Goal: Task Accomplishment & Management: Manage account settings

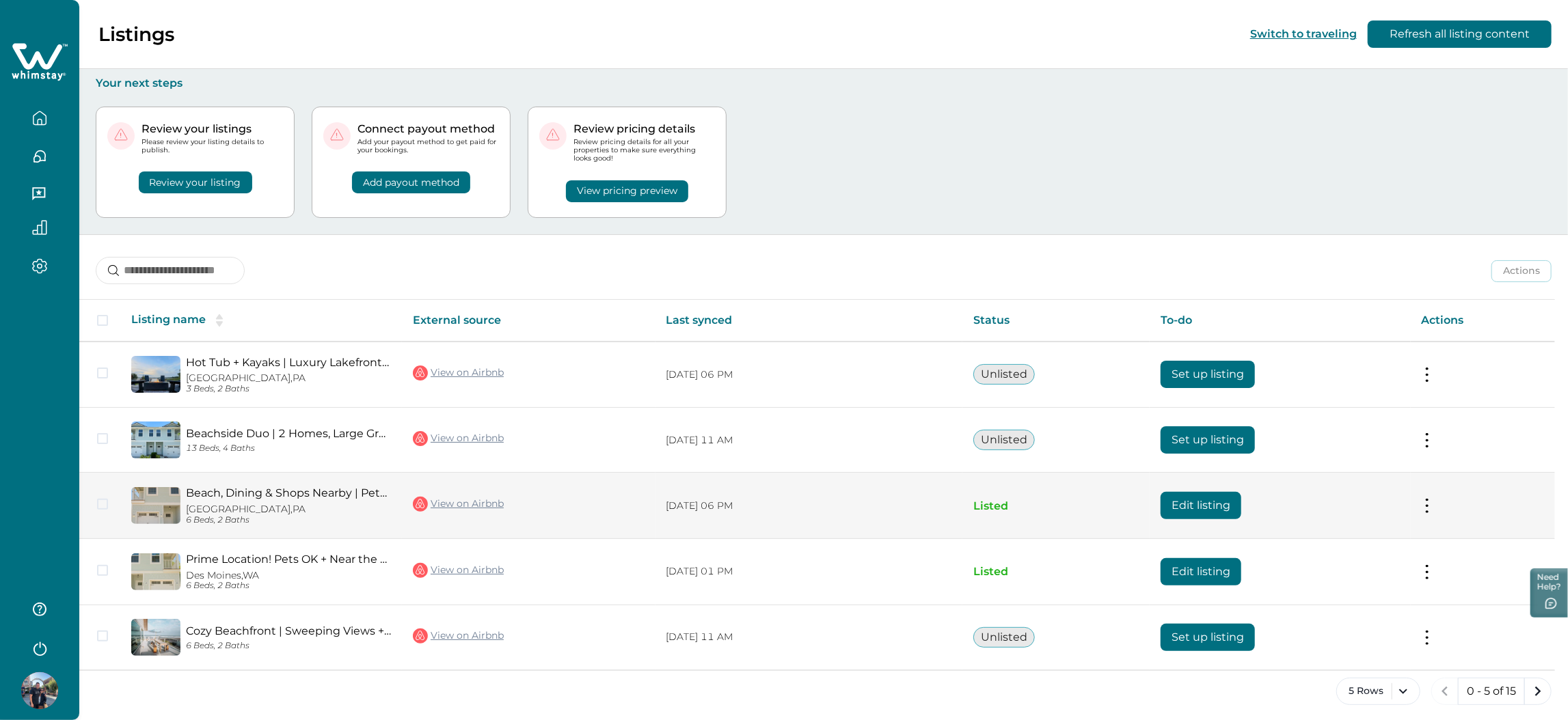
click at [1223, 506] on button "Edit listing" at bounding box center [1200, 506] width 81 height 27
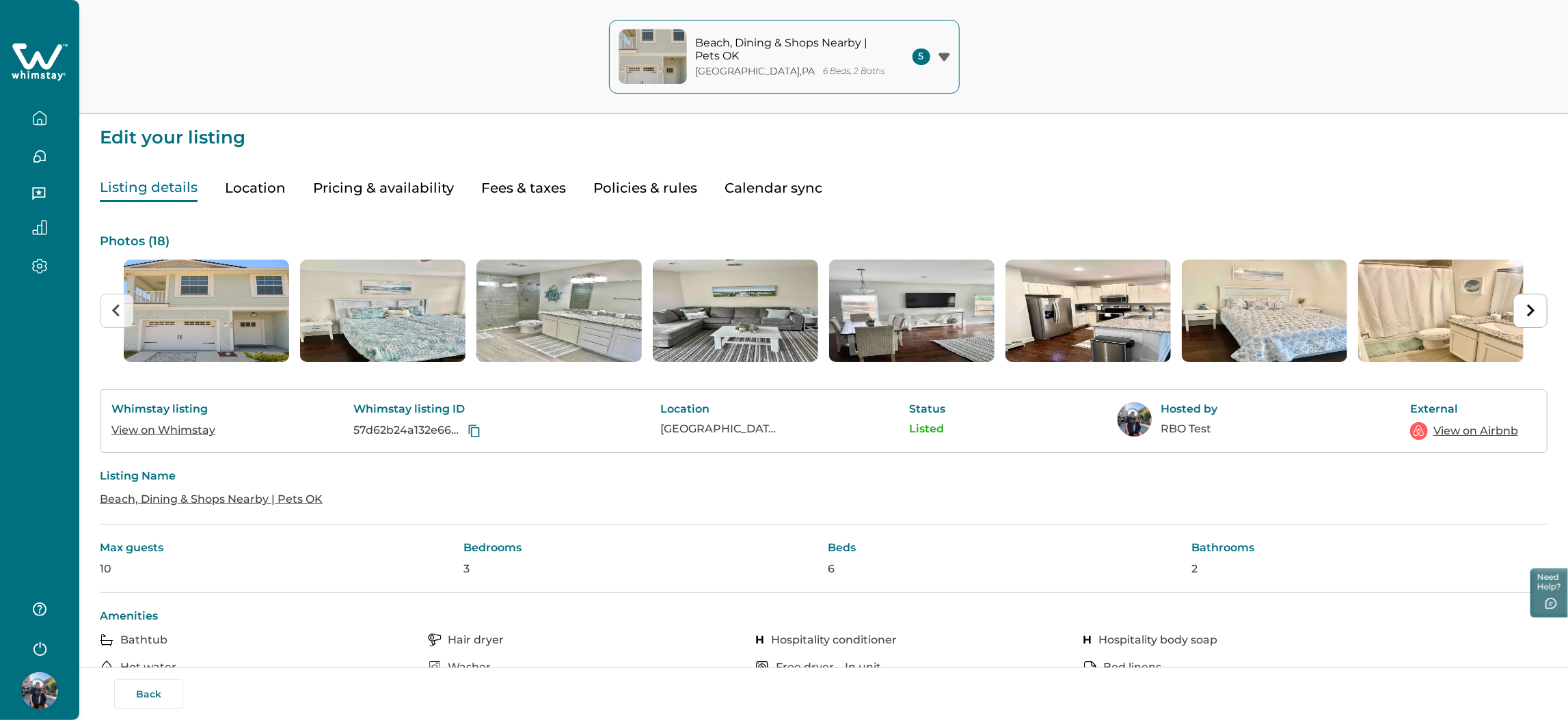
click at [57, 120] on button "button" at bounding box center [39, 118] width 57 height 27
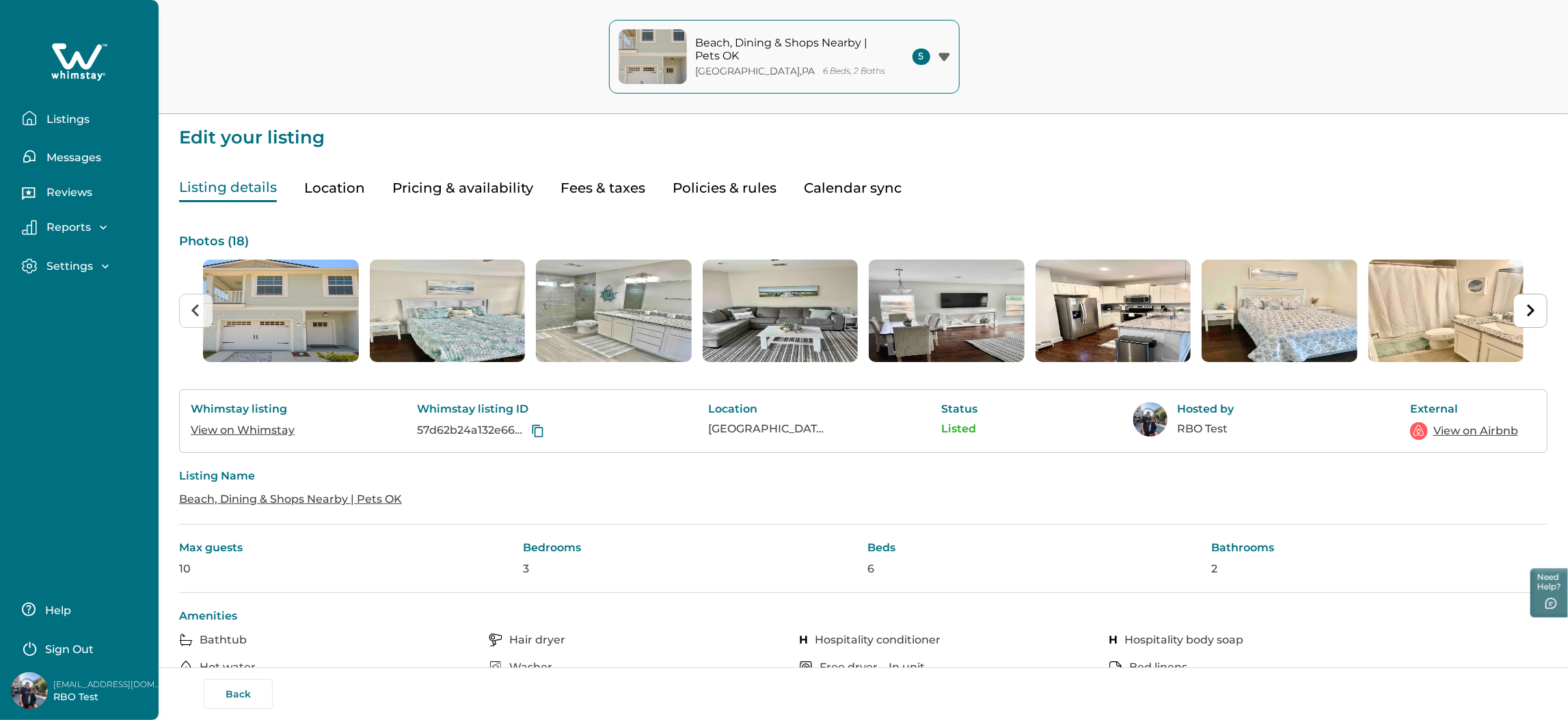
click at [98, 130] on button "Listings" at bounding box center [85, 118] width 126 height 27
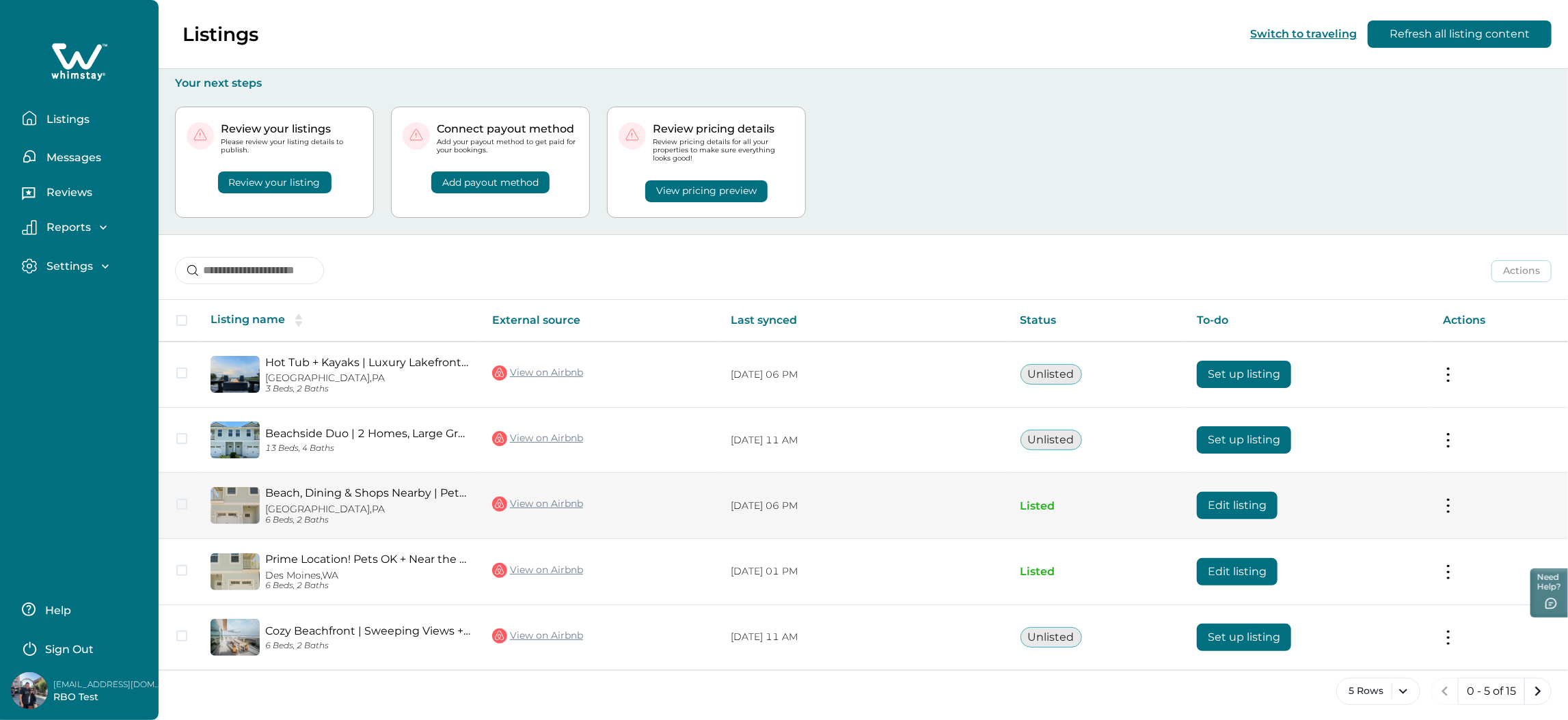
click at [1436, 508] on td "Actions View listing on Whimstay Unlist listing View listing details" at bounding box center [1500, 506] width 136 height 66
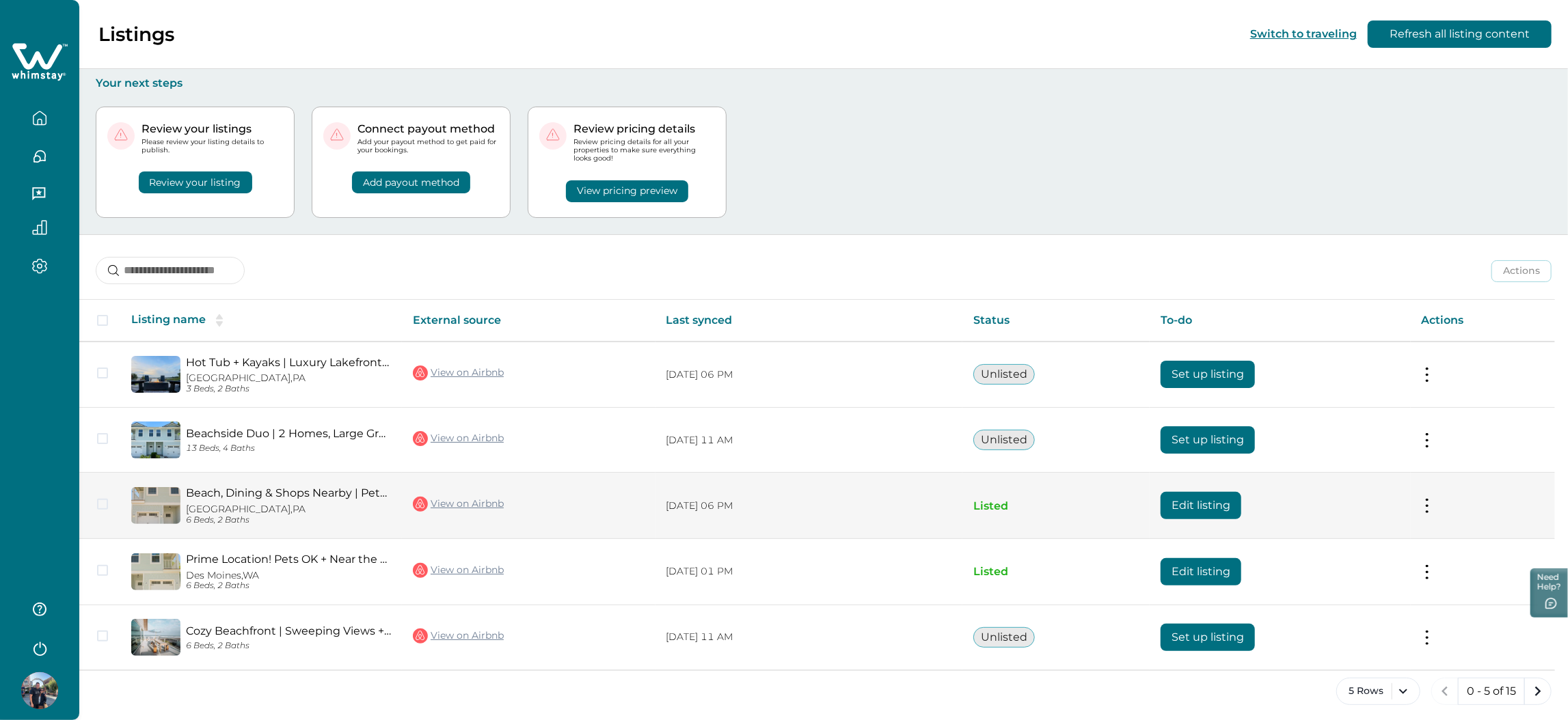
click at [1433, 508] on button at bounding box center [1426, 506] width 11 height 14
click at [1352, 583] on button "Unlist listing" at bounding box center [1346, 592] width 157 height 25
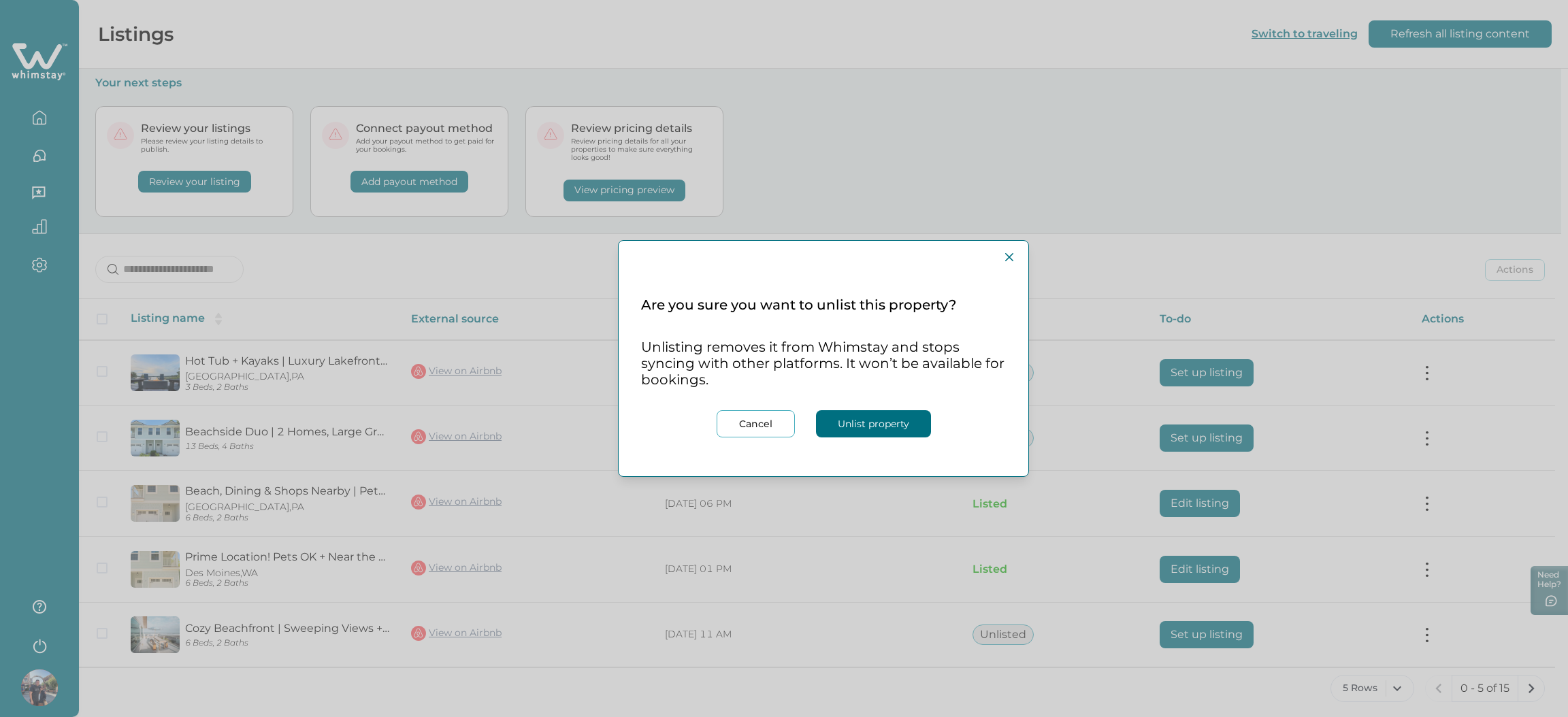
click at [895, 420] on button "Unlist property" at bounding box center [873, 424] width 115 height 27
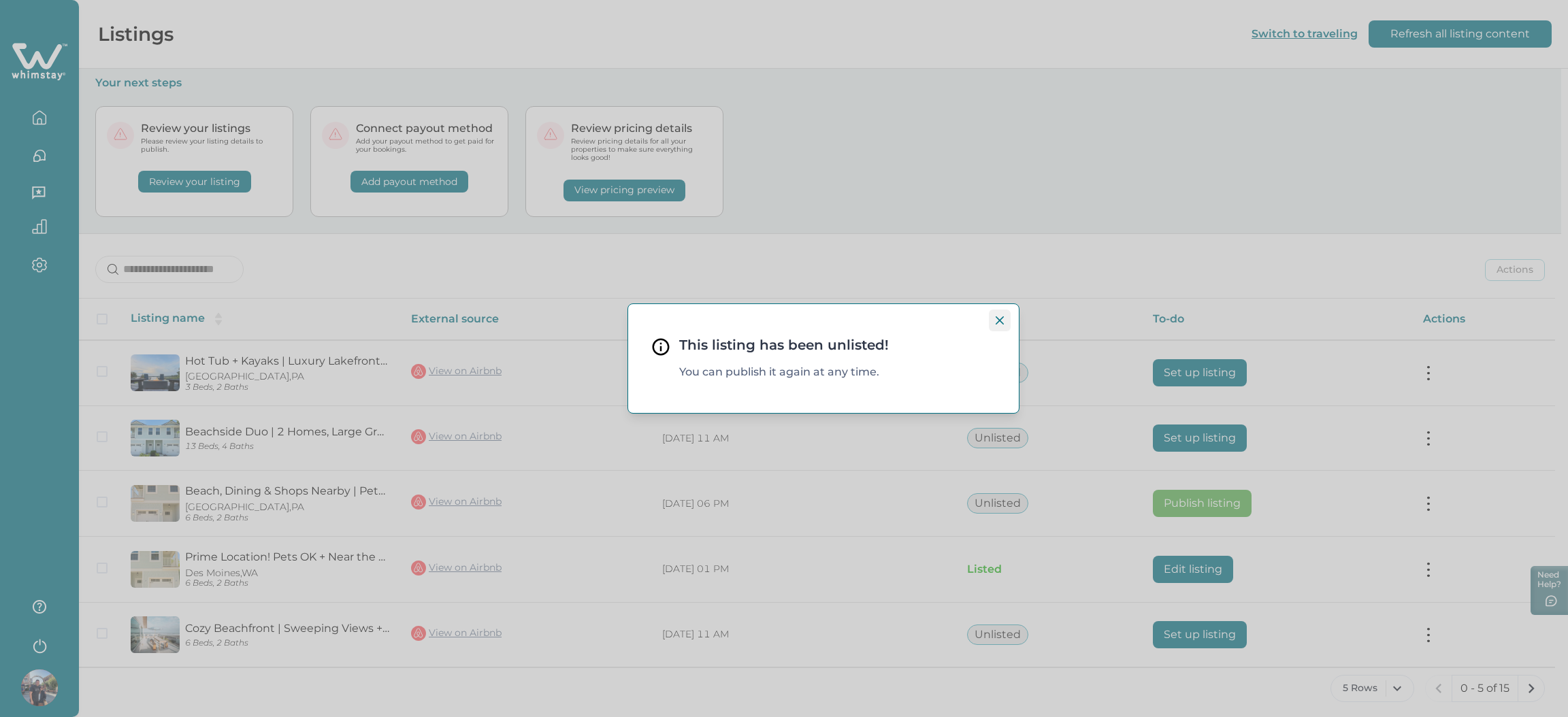
click at [1004, 325] on button "Close" at bounding box center [1000, 320] width 22 height 22
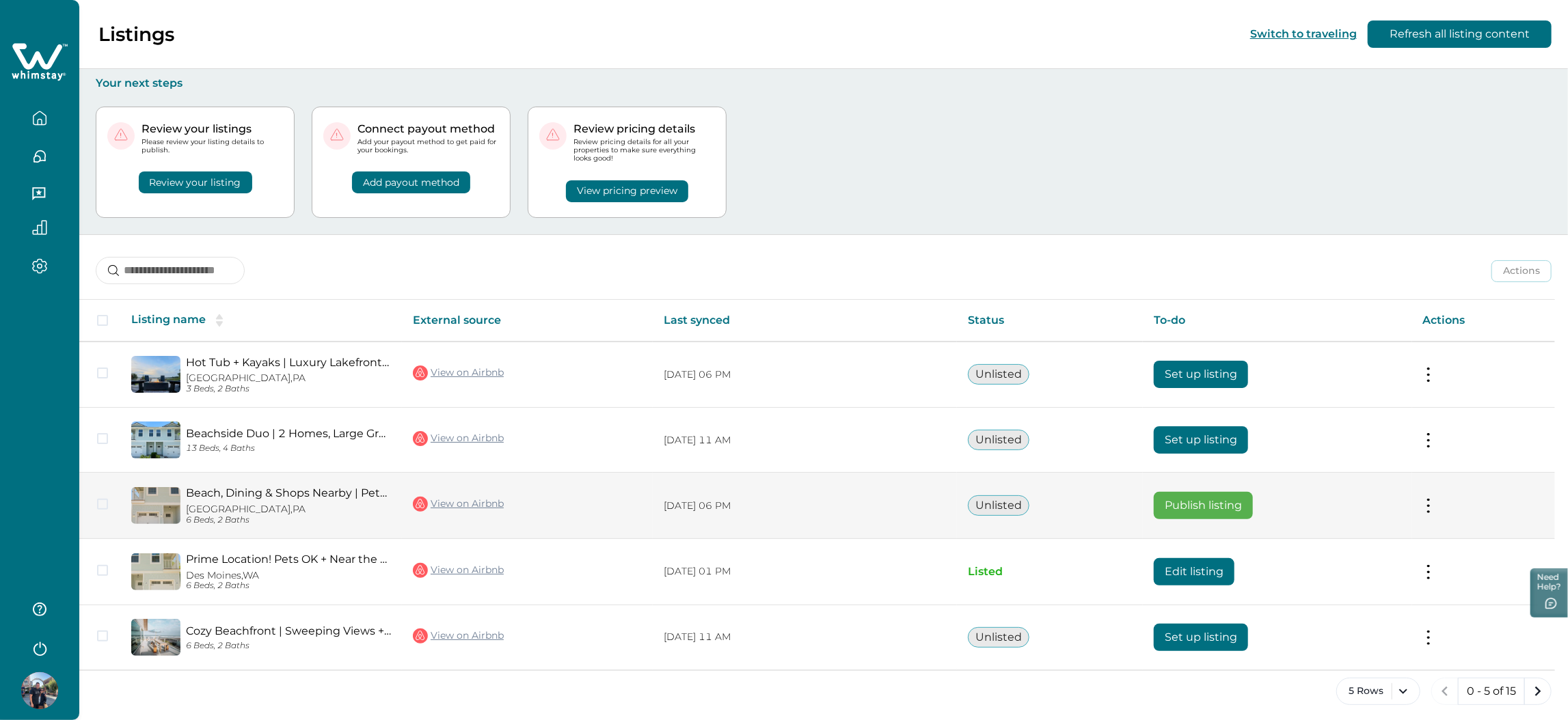
click at [1182, 511] on button "Publish listing" at bounding box center [1203, 506] width 99 height 27
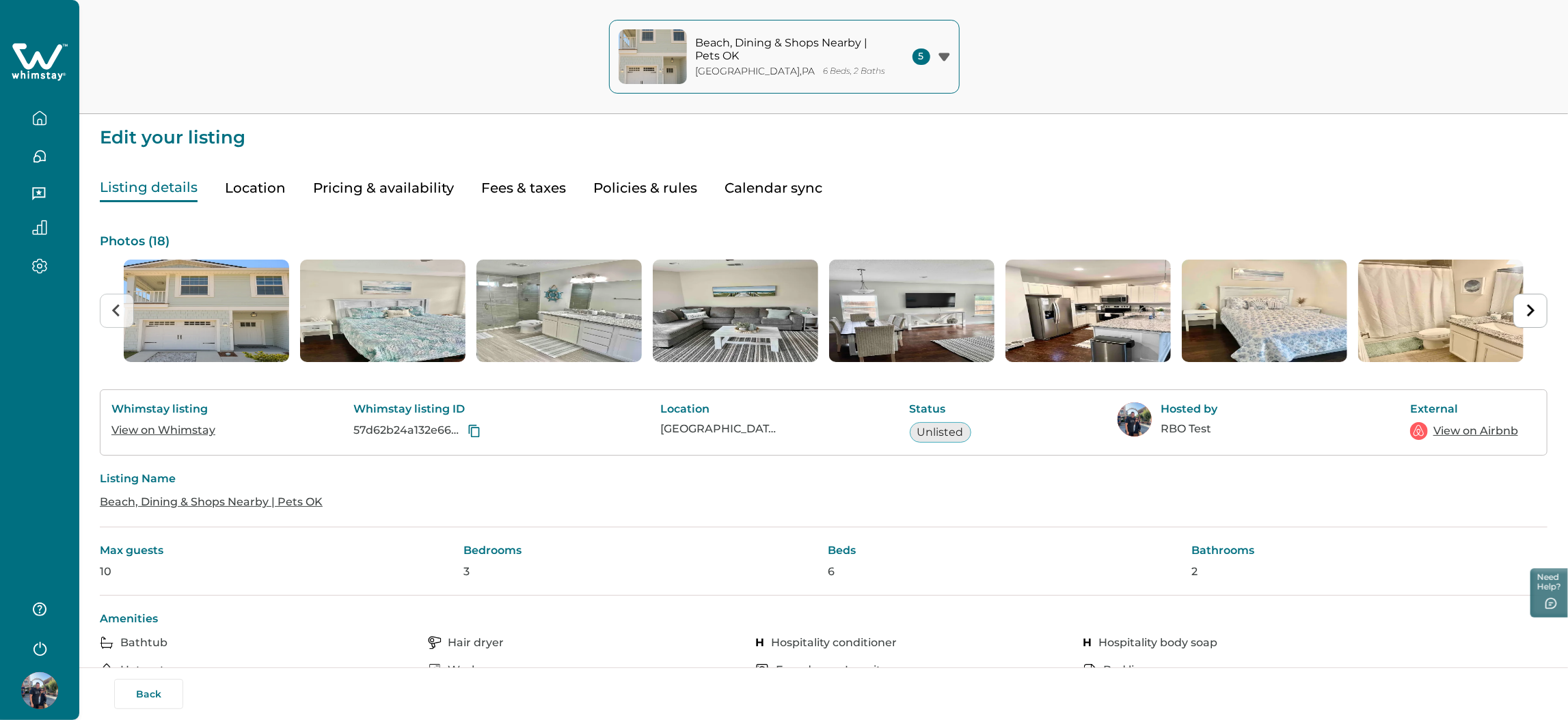
click at [34, 65] on icon at bounding box center [37, 56] width 50 height 26
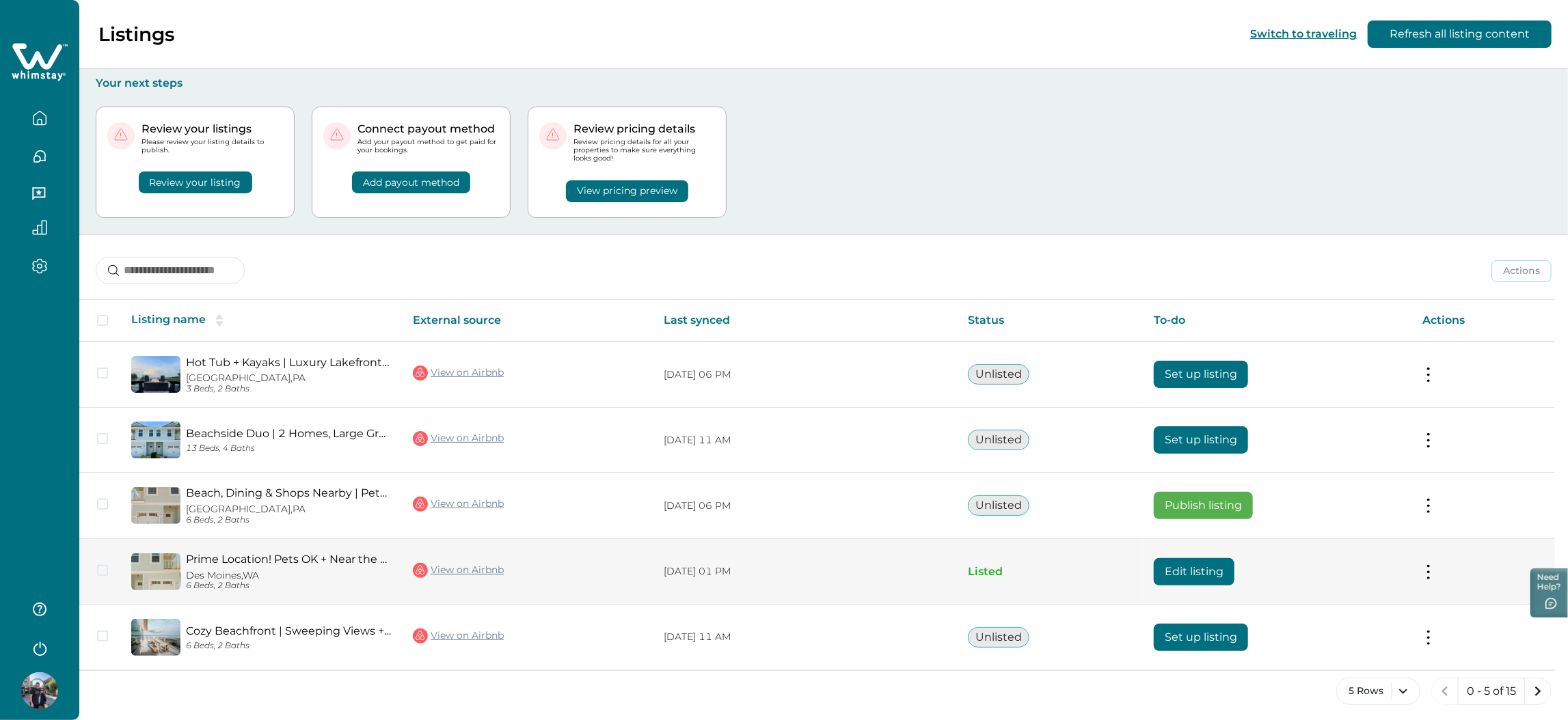
click at [1426, 564] on td "Actions View listing on Whimstay Unlist listing View listing details" at bounding box center [1484, 572] width 143 height 66
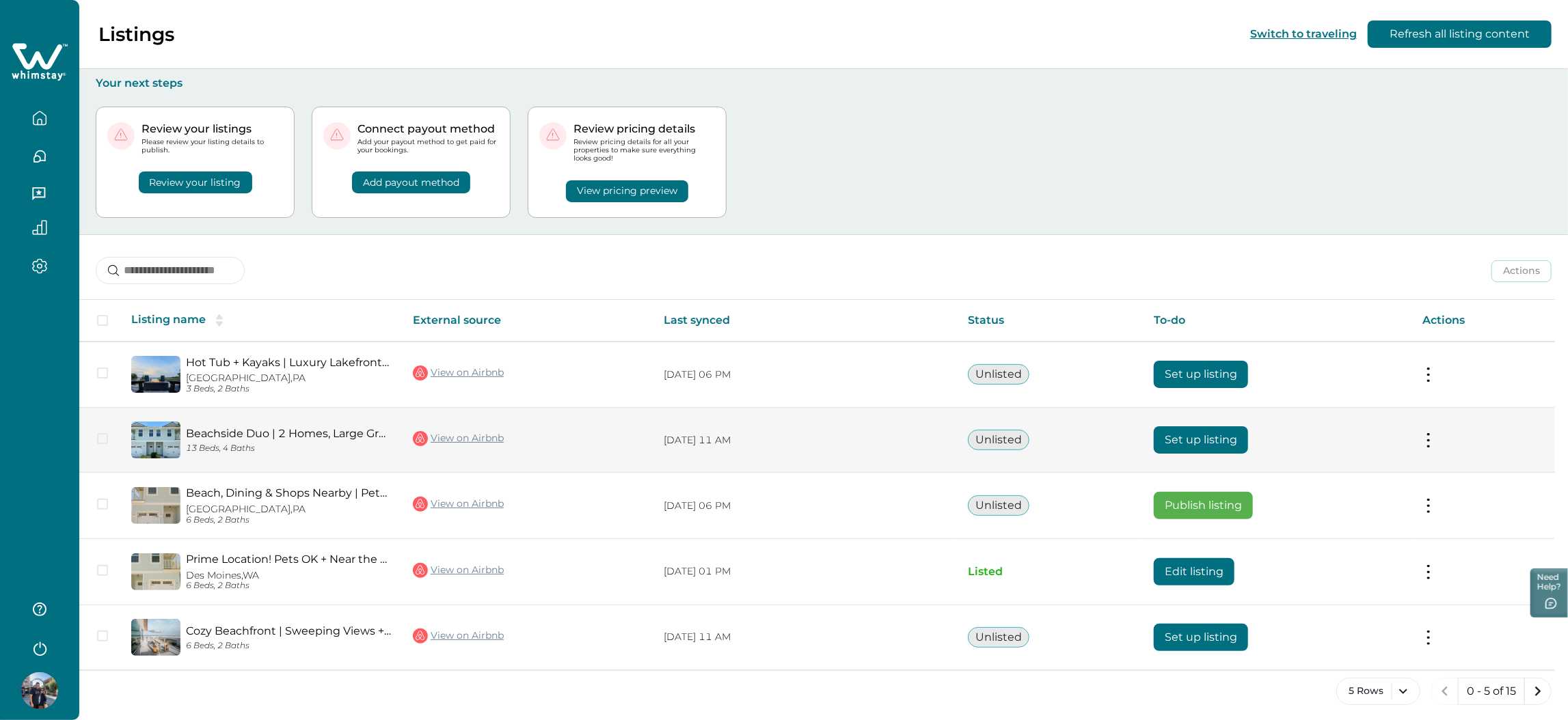
click at [1434, 437] on button at bounding box center [1428, 440] width 11 height 14
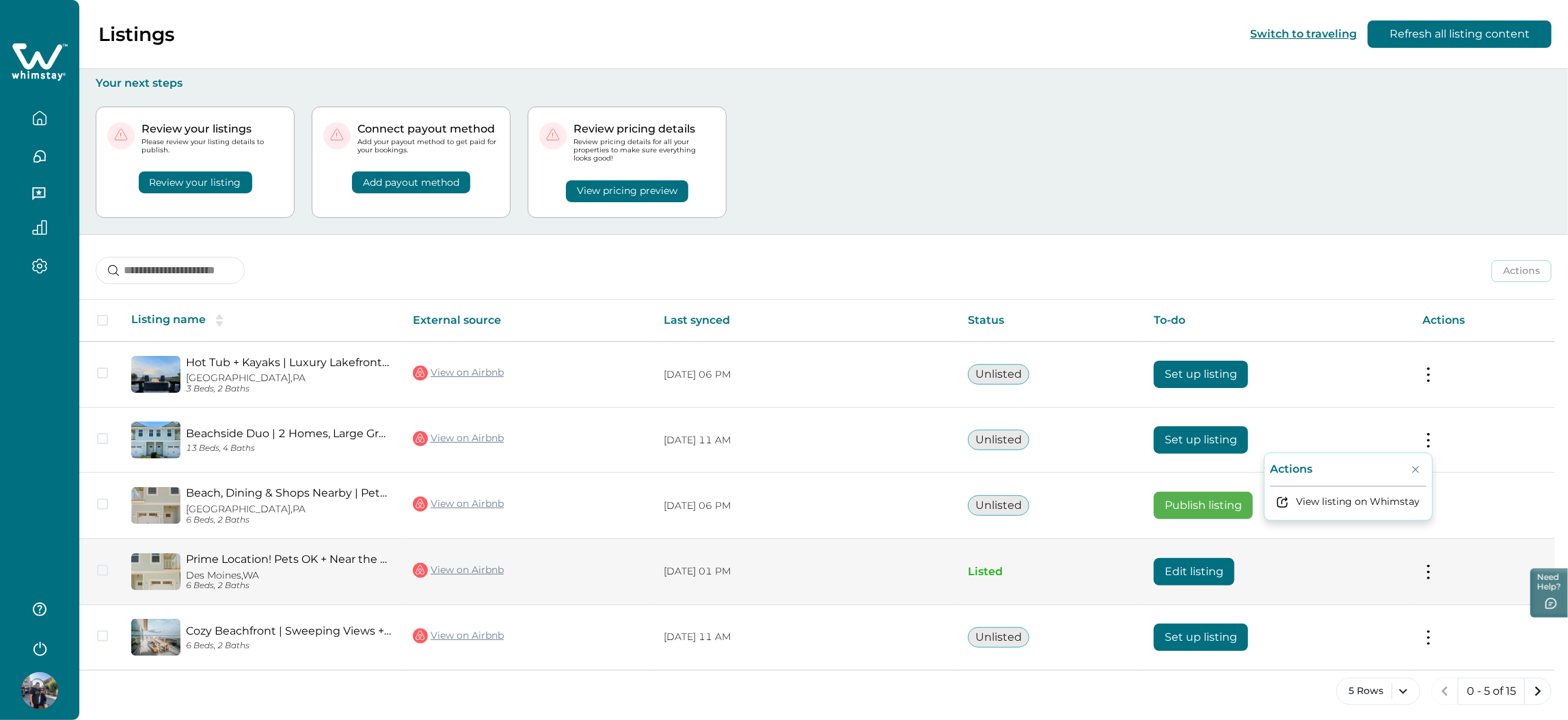
click at [1434, 566] on button at bounding box center [1428, 571] width 11 height 14
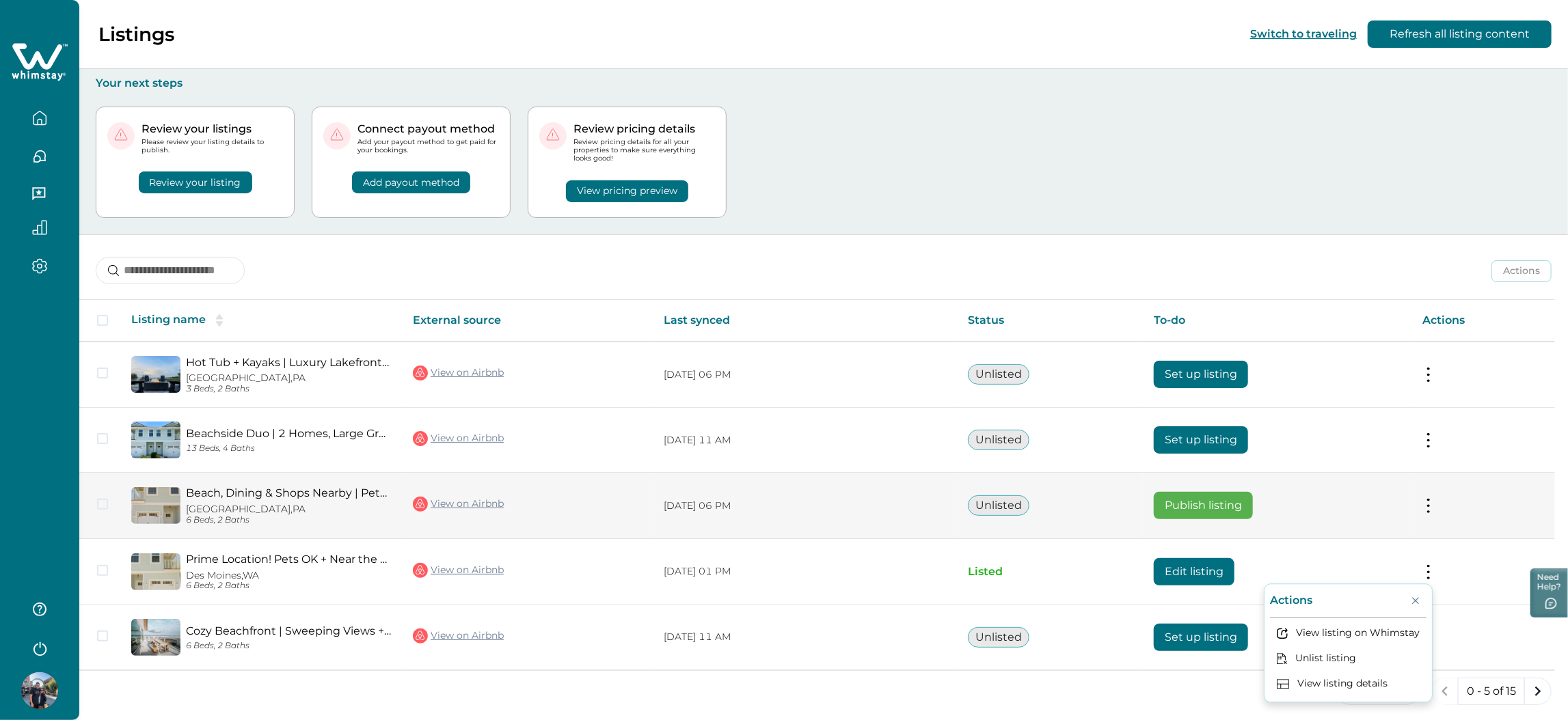
click at [1434, 500] on button at bounding box center [1428, 506] width 11 height 14
click at [1364, 601] on button "Publish listing" at bounding box center [1348, 595] width 157 height 25
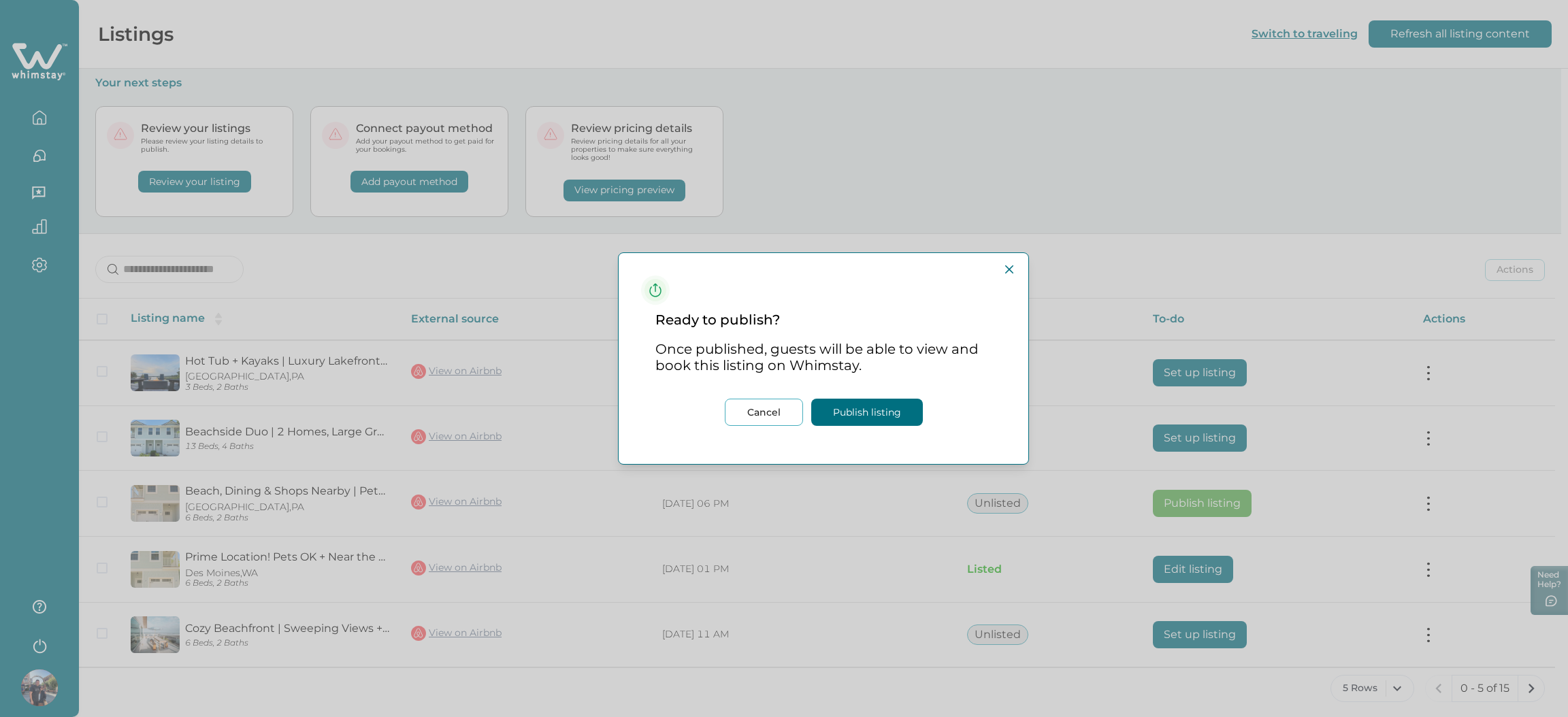
click at [854, 404] on button "Publish listing" at bounding box center [867, 412] width 112 height 27
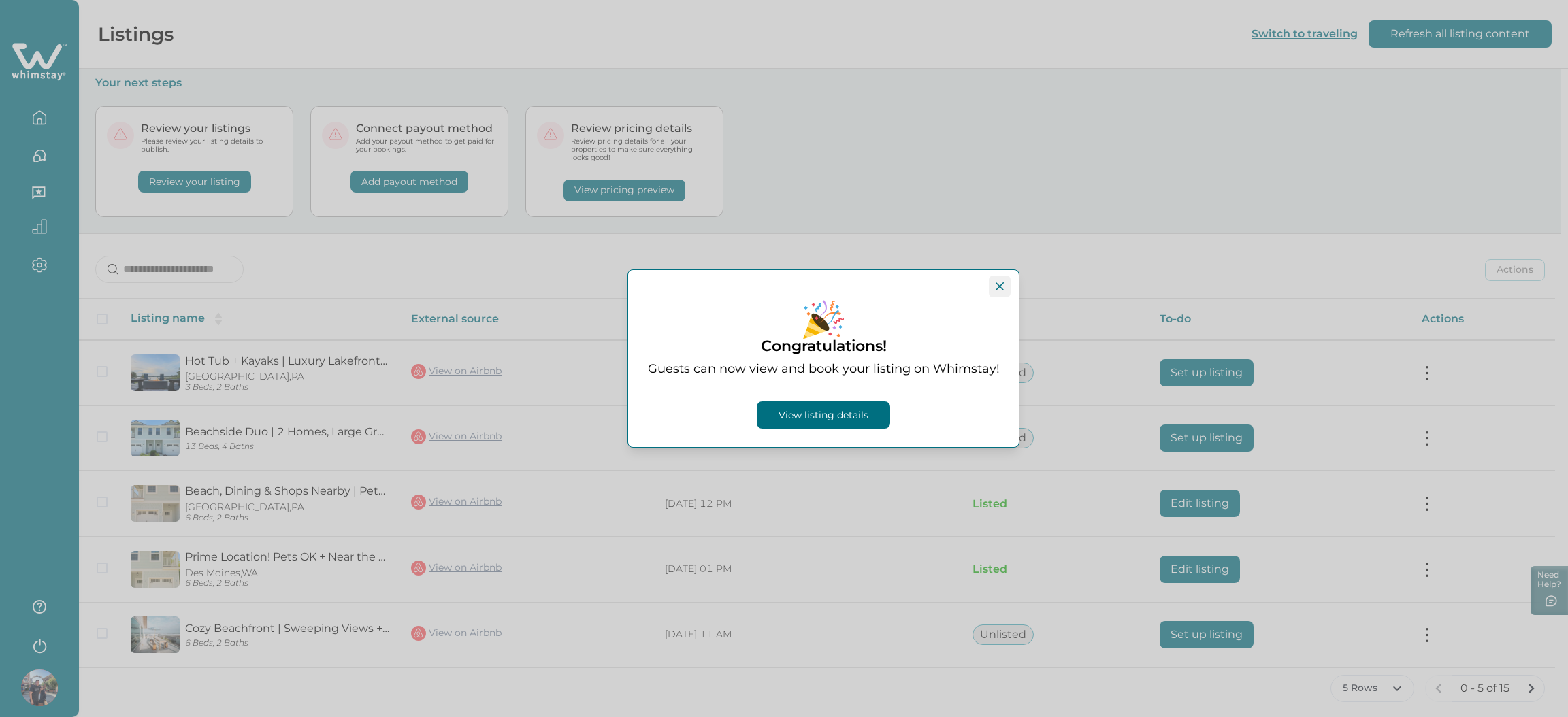
click at [991, 293] on button "Close" at bounding box center [1000, 286] width 22 height 22
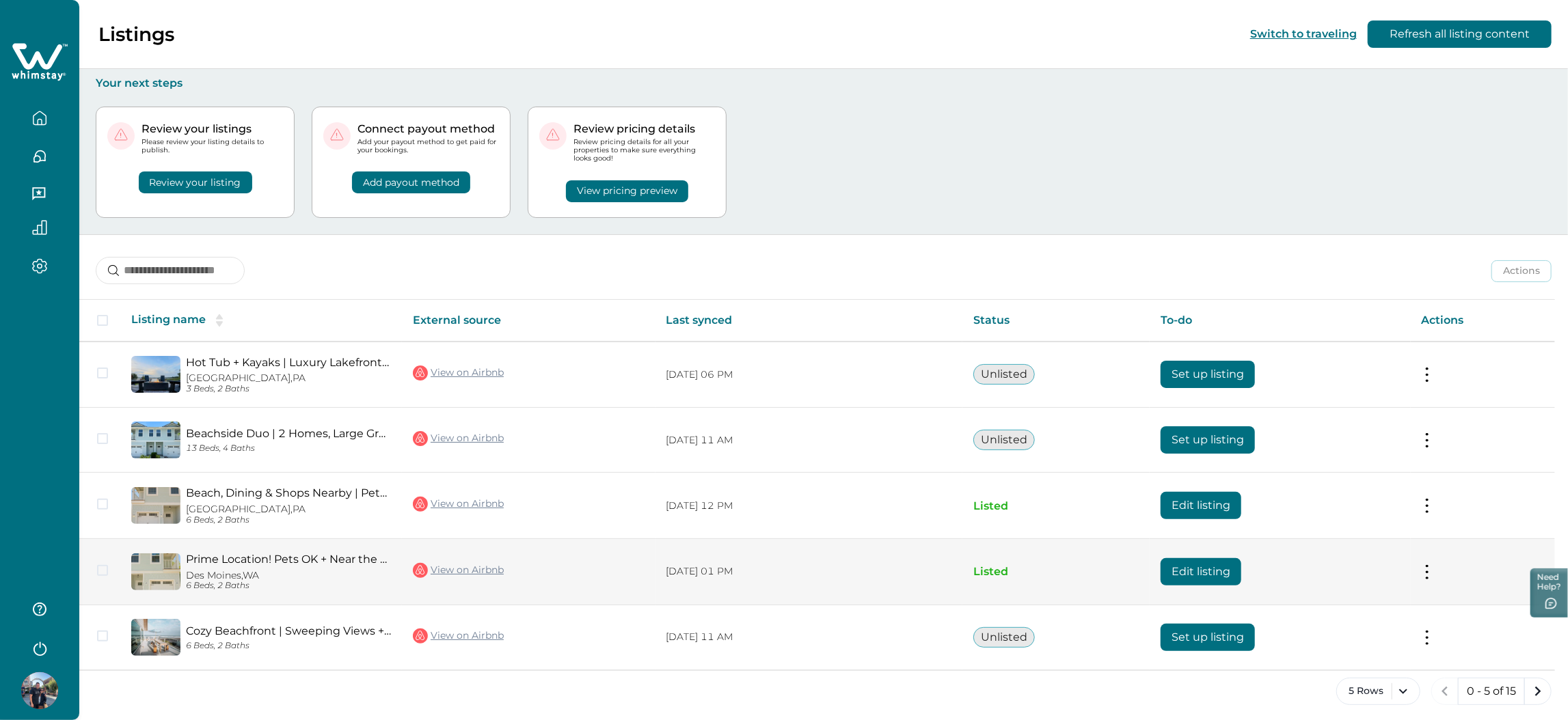
click at [1438, 569] on td "Actions View listing on Whimstay Unlist listing View listing details" at bounding box center [1483, 572] width 144 height 66
click at [1434, 580] on td "Actions View listing on Whimstay Unlist listing View listing details" at bounding box center [1483, 572] width 144 height 66
click at [1429, 579] on td "Actions View listing on Whimstay Unlist listing View listing details" at bounding box center [1483, 572] width 144 height 66
click at [1432, 575] on button at bounding box center [1426, 571] width 11 height 14
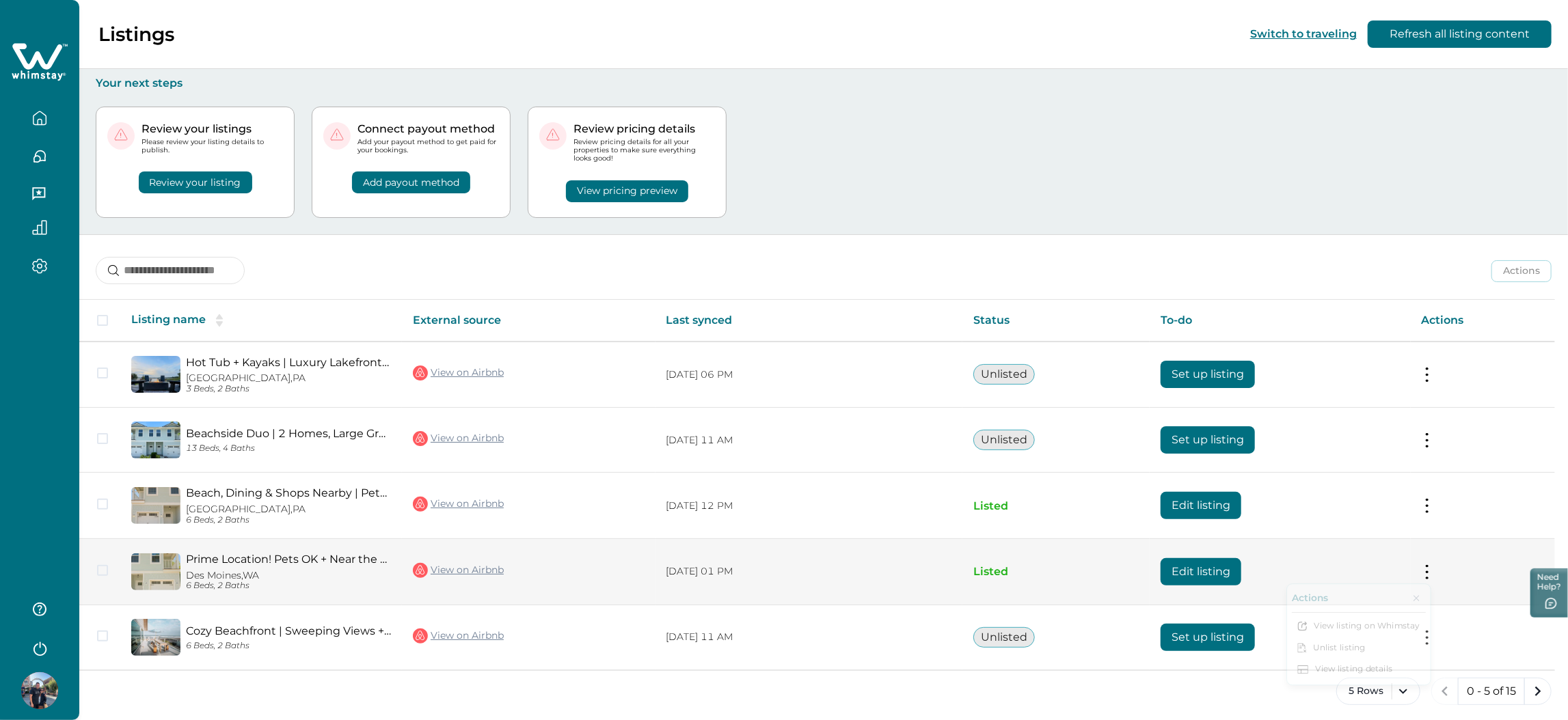
click at [1432, 575] on button at bounding box center [1426, 571] width 11 height 14
click at [1364, 646] on button "Unlist listing" at bounding box center [1346, 658] width 157 height 25
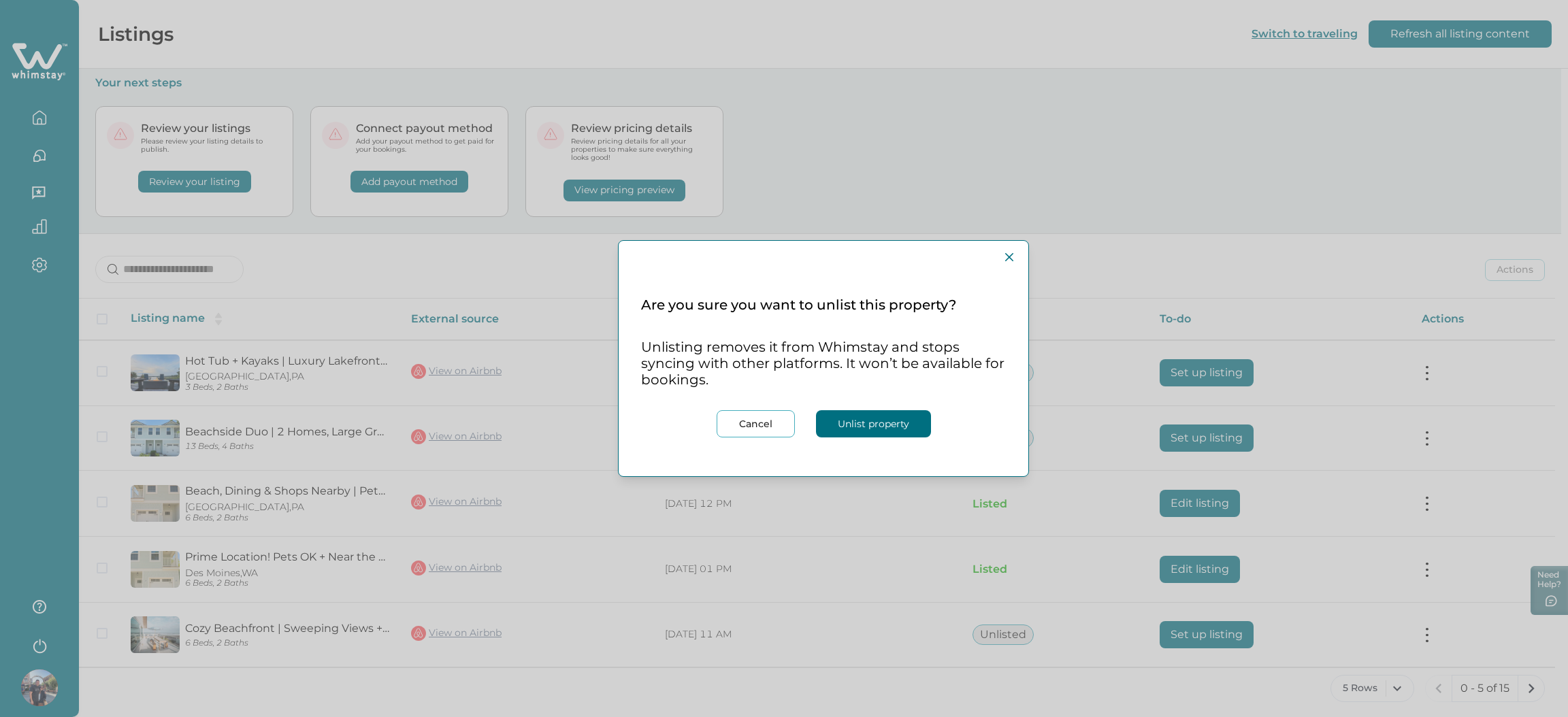
click at [888, 426] on button "Unlist property" at bounding box center [873, 424] width 115 height 27
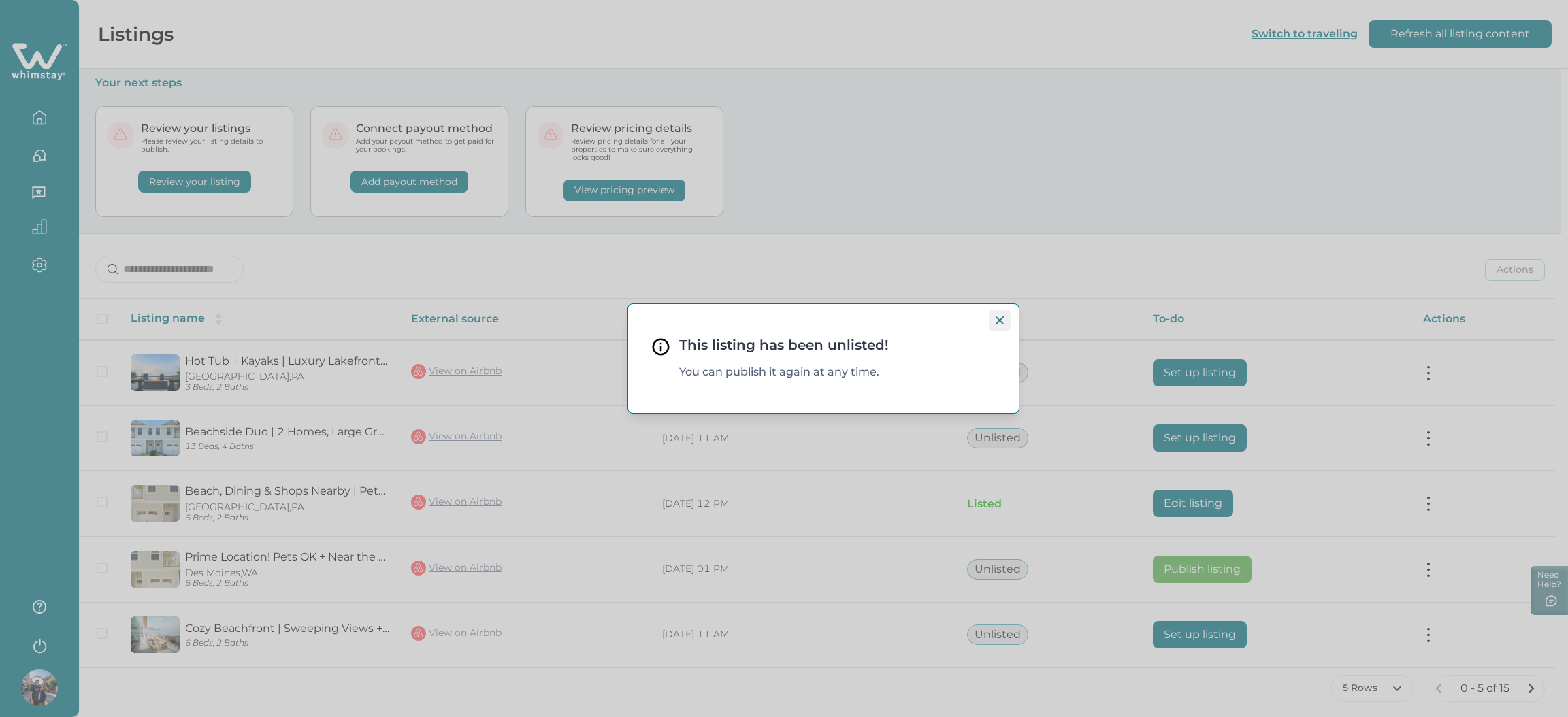
click at [990, 313] on button "Close" at bounding box center [1000, 320] width 22 height 22
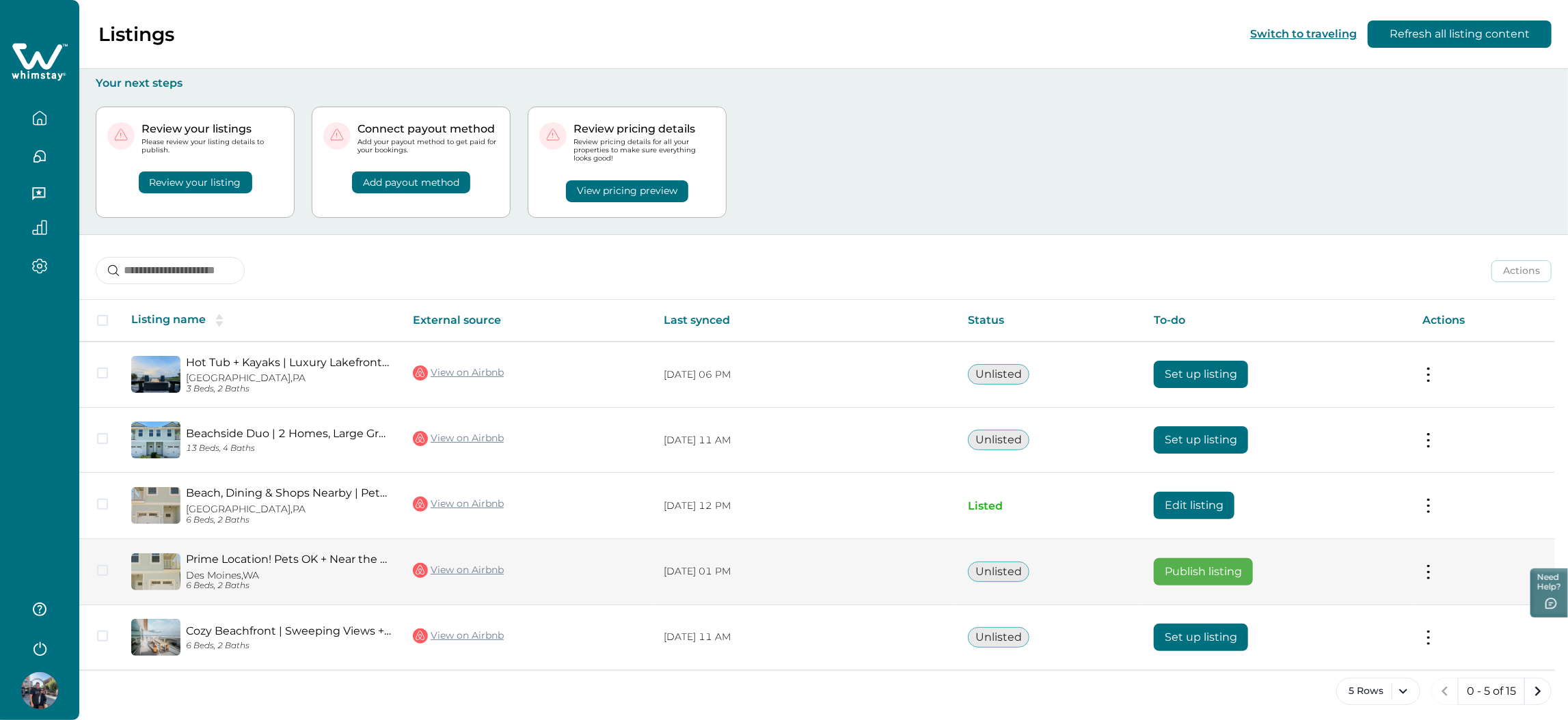
click at [1434, 569] on button at bounding box center [1428, 571] width 11 height 14
